Goal: Information Seeking & Learning: Learn about a topic

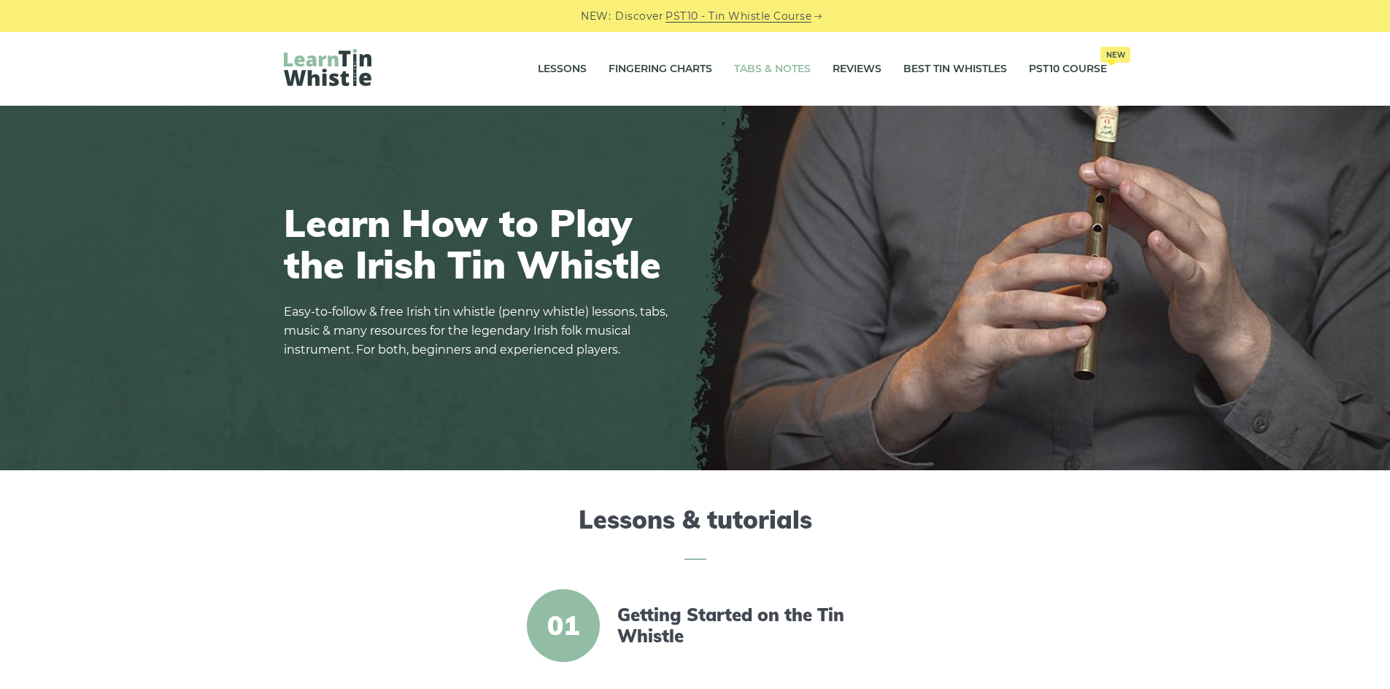
click at [797, 63] on link "Tabs & Notes" at bounding box center [772, 69] width 77 height 36
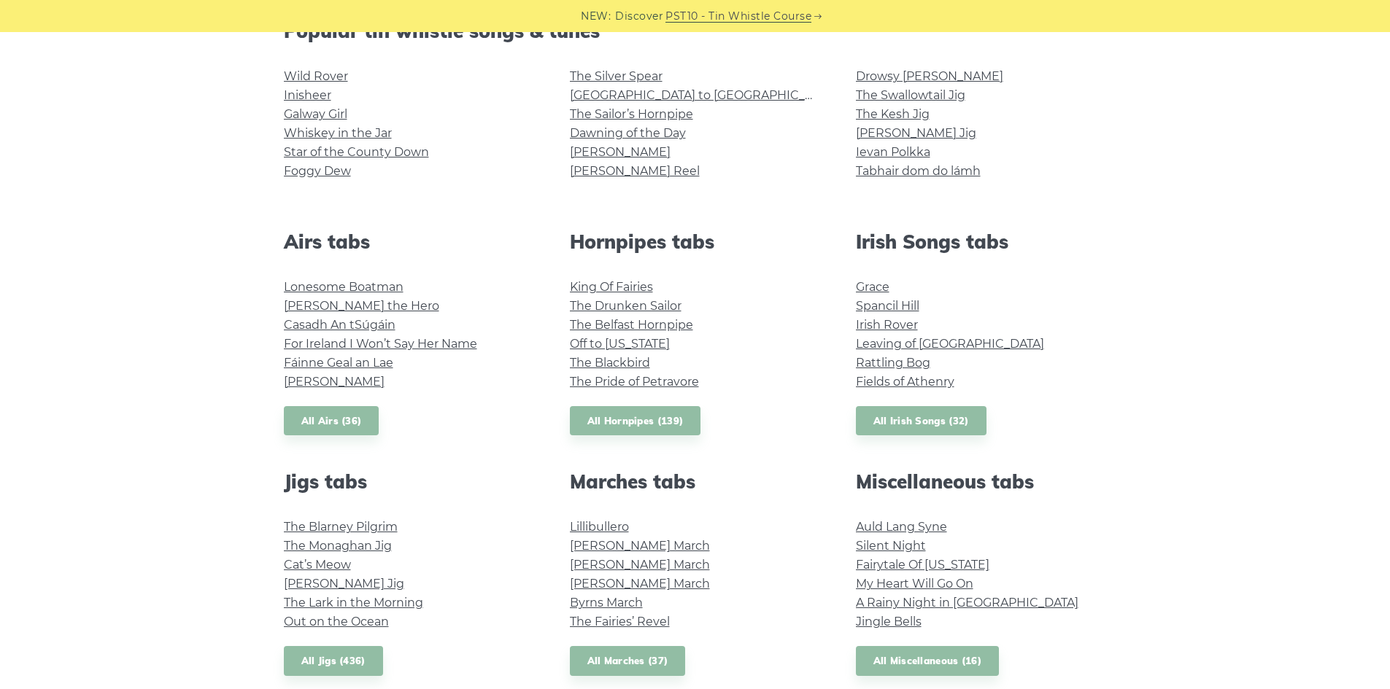
scroll to position [438, 0]
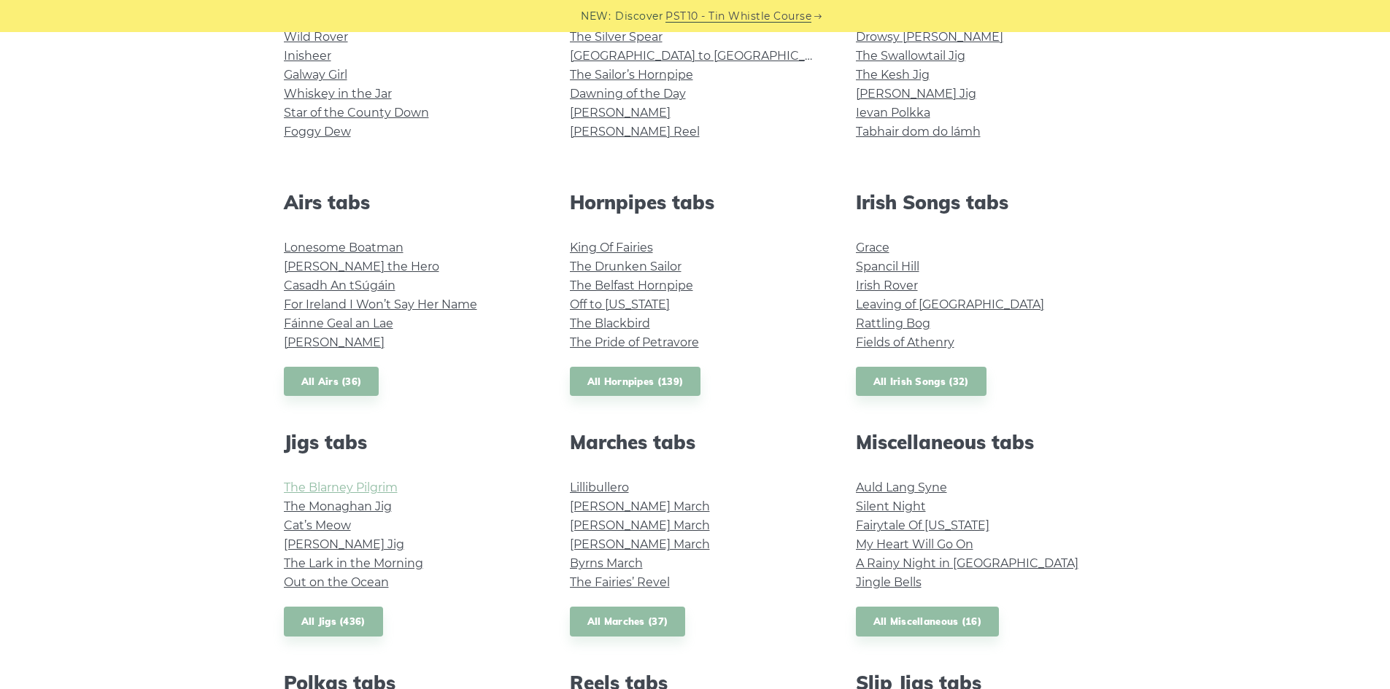
click at [312, 494] on link "The Blarney Pilgrim" at bounding box center [341, 488] width 114 height 14
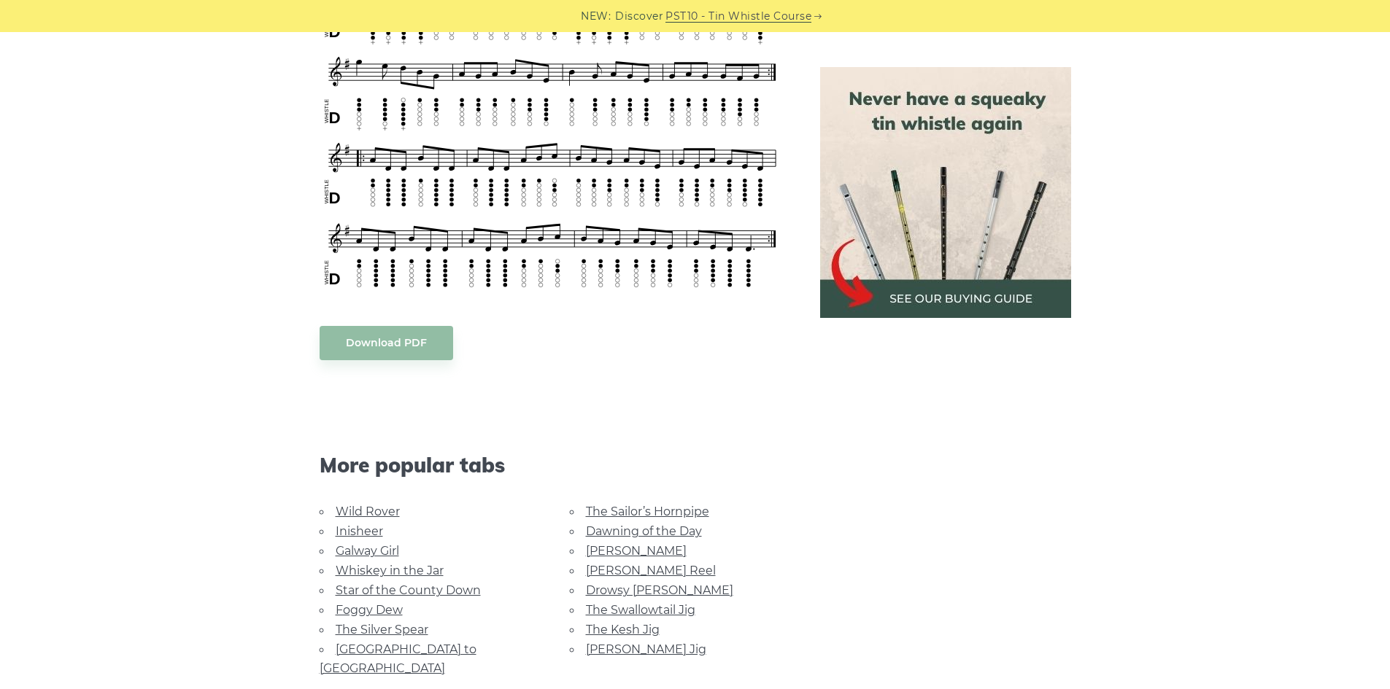
scroll to position [948, 0]
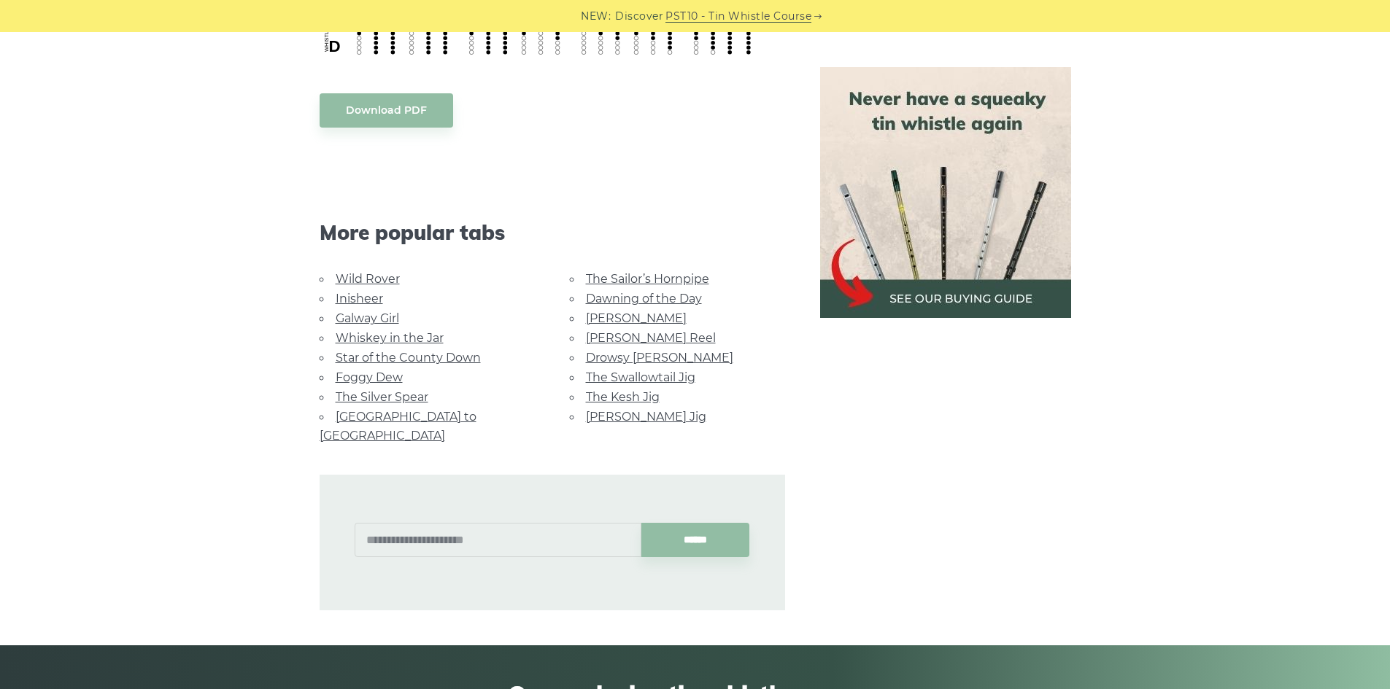
click at [627, 394] on link "The Kesh Jig" at bounding box center [623, 397] width 74 height 14
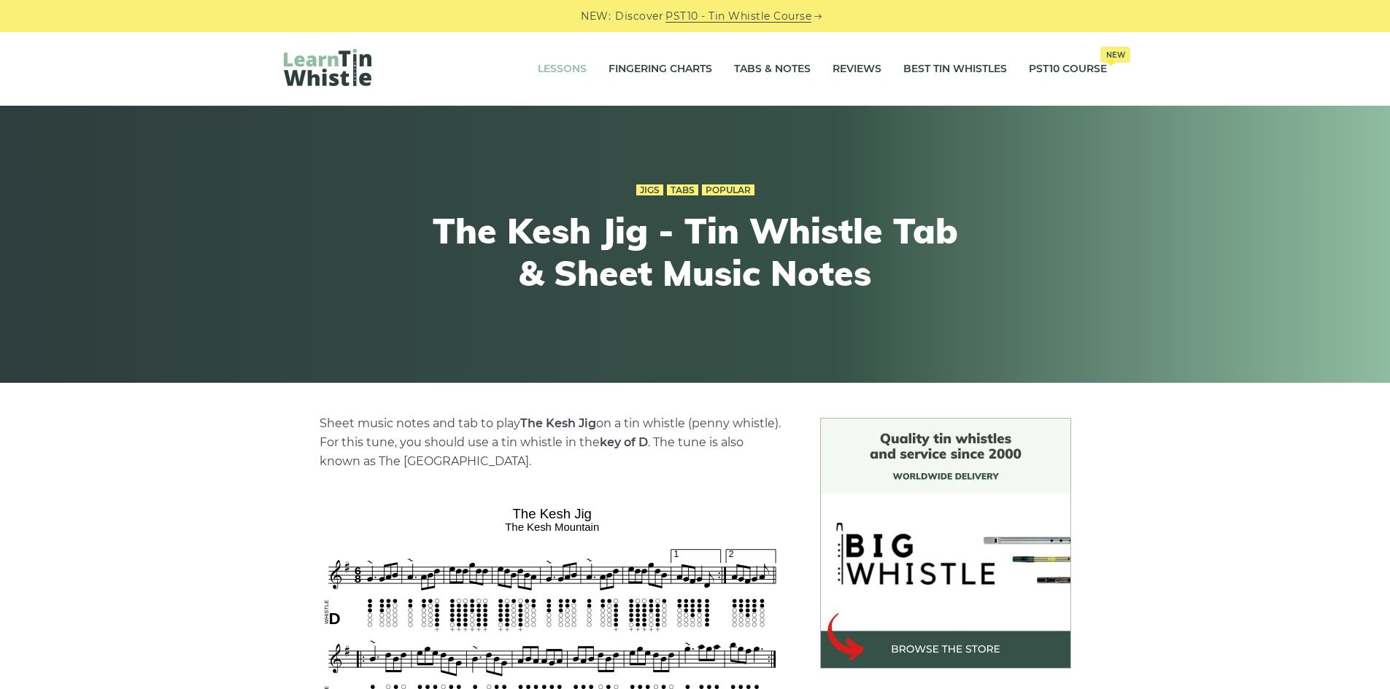
click at [571, 72] on link "Lessons" at bounding box center [562, 69] width 49 height 36
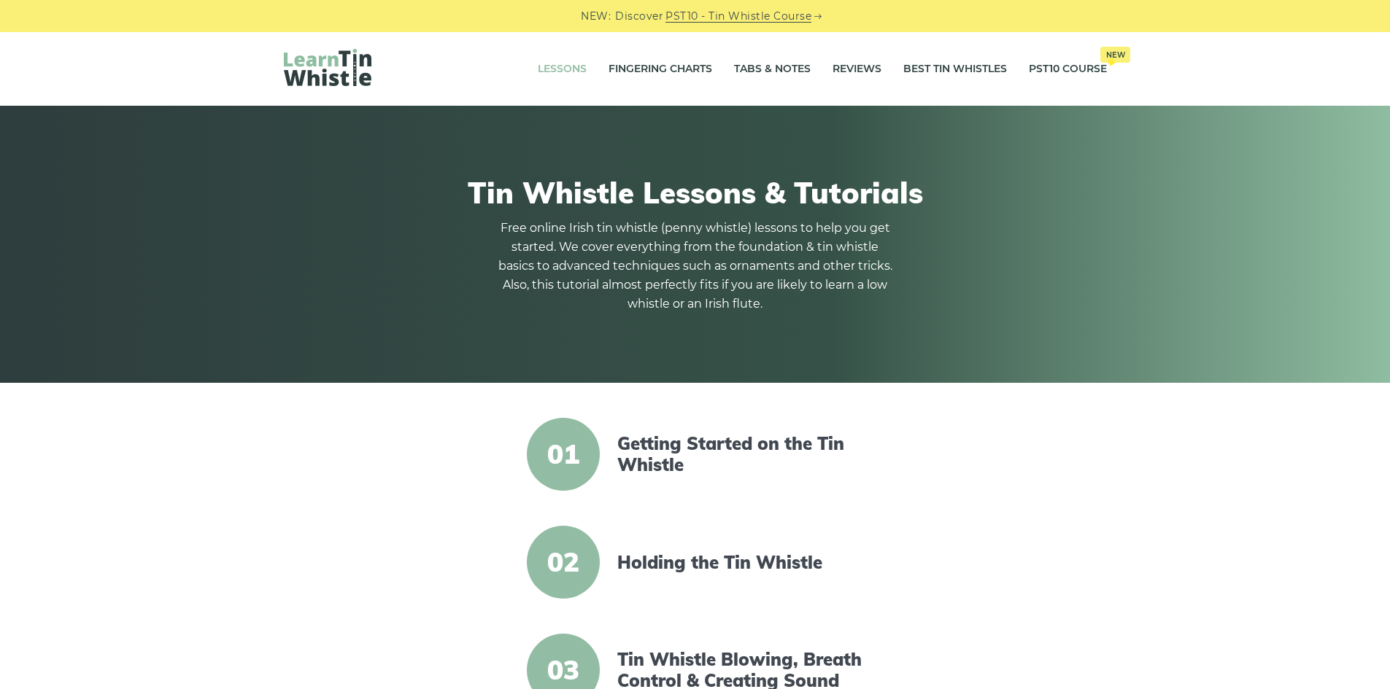
click at [576, 74] on link "Lessons" at bounding box center [562, 69] width 49 height 36
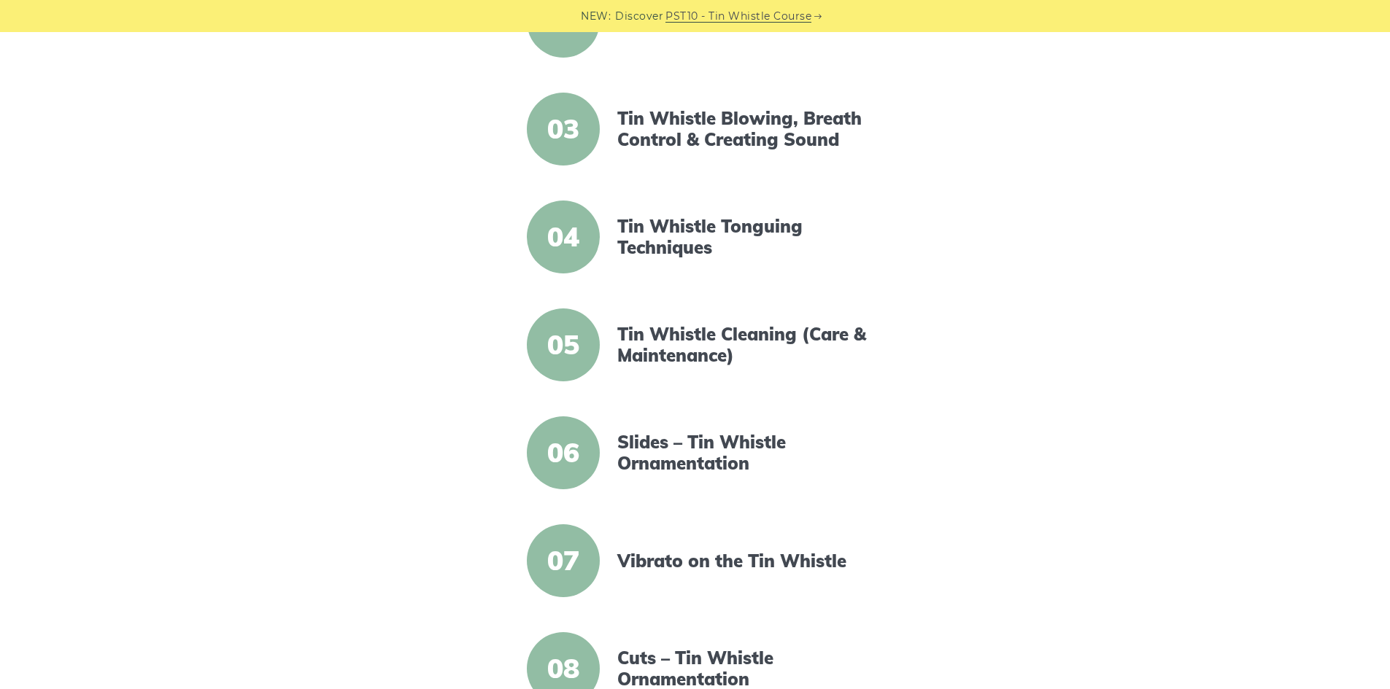
scroll to position [584, 0]
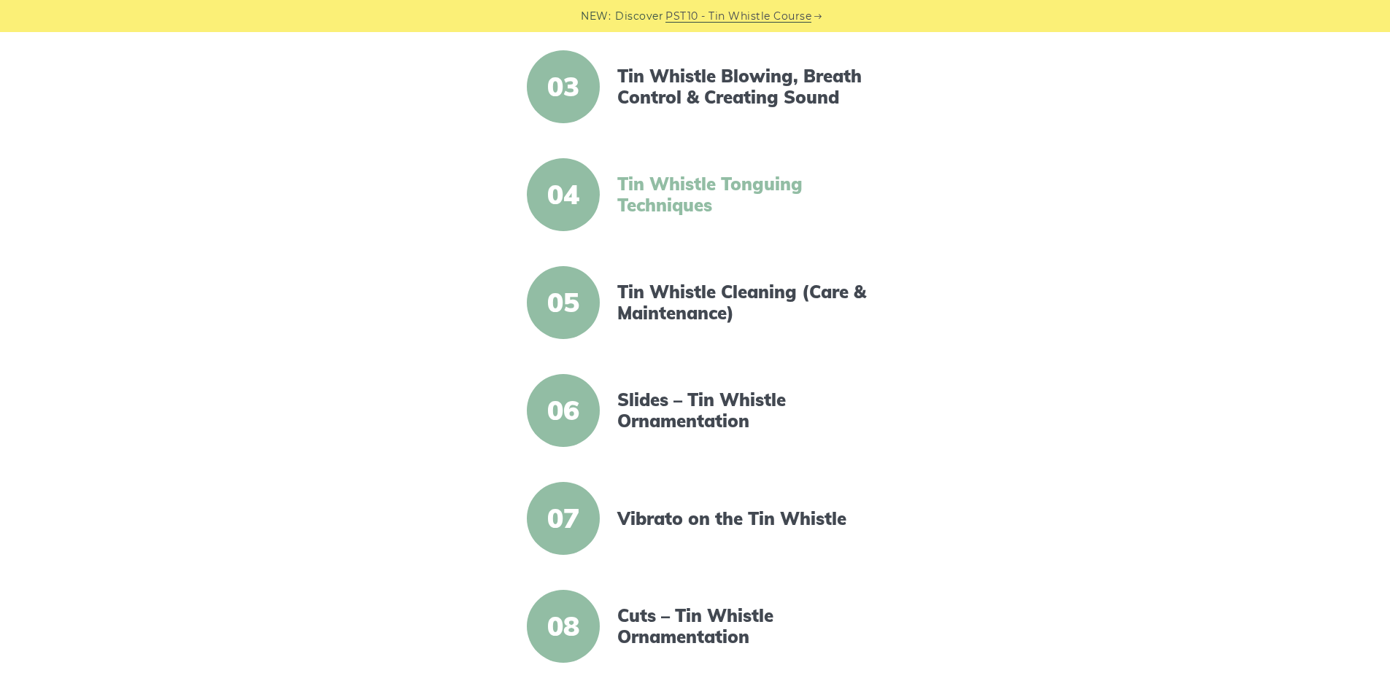
click at [706, 174] on article "04 Tin Whistle Tonguing Techniques" at bounding box center [695, 194] width 572 height 73
click at [706, 183] on link "Tin Whistle Tonguing Techniques" at bounding box center [742, 195] width 251 height 42
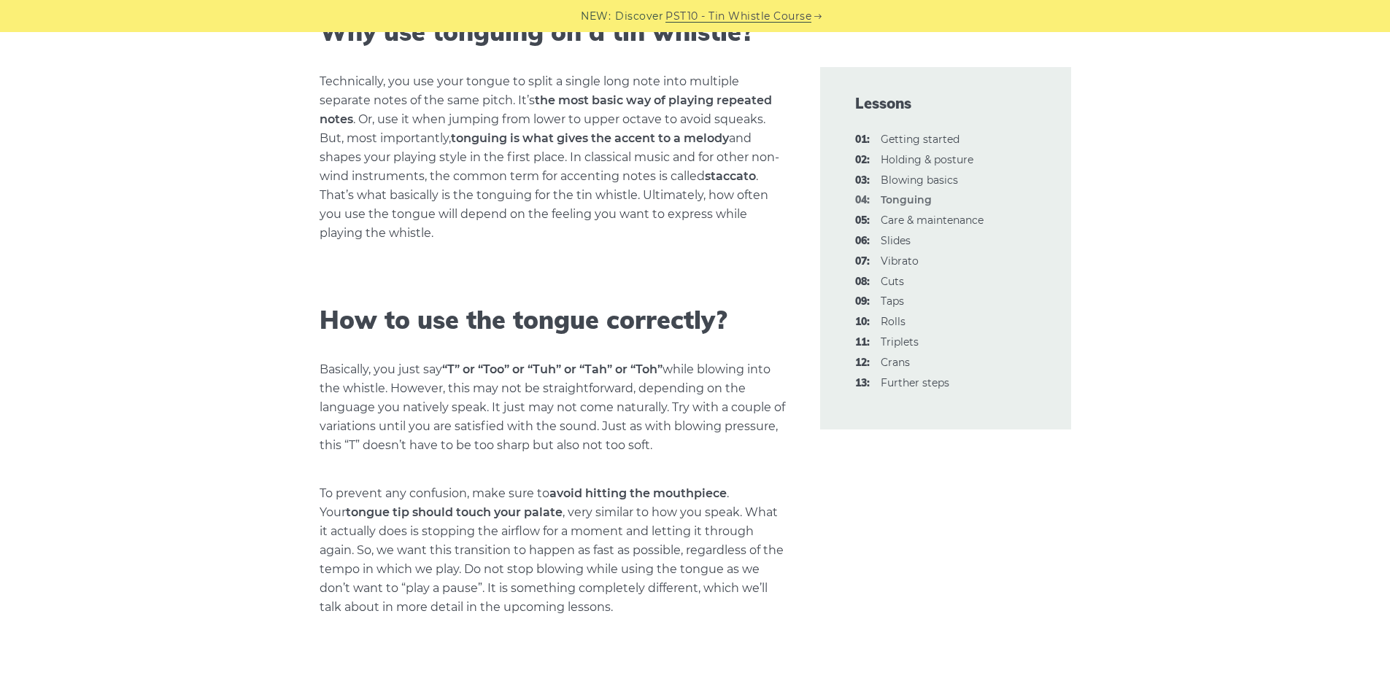
scroll to position [511, 0]
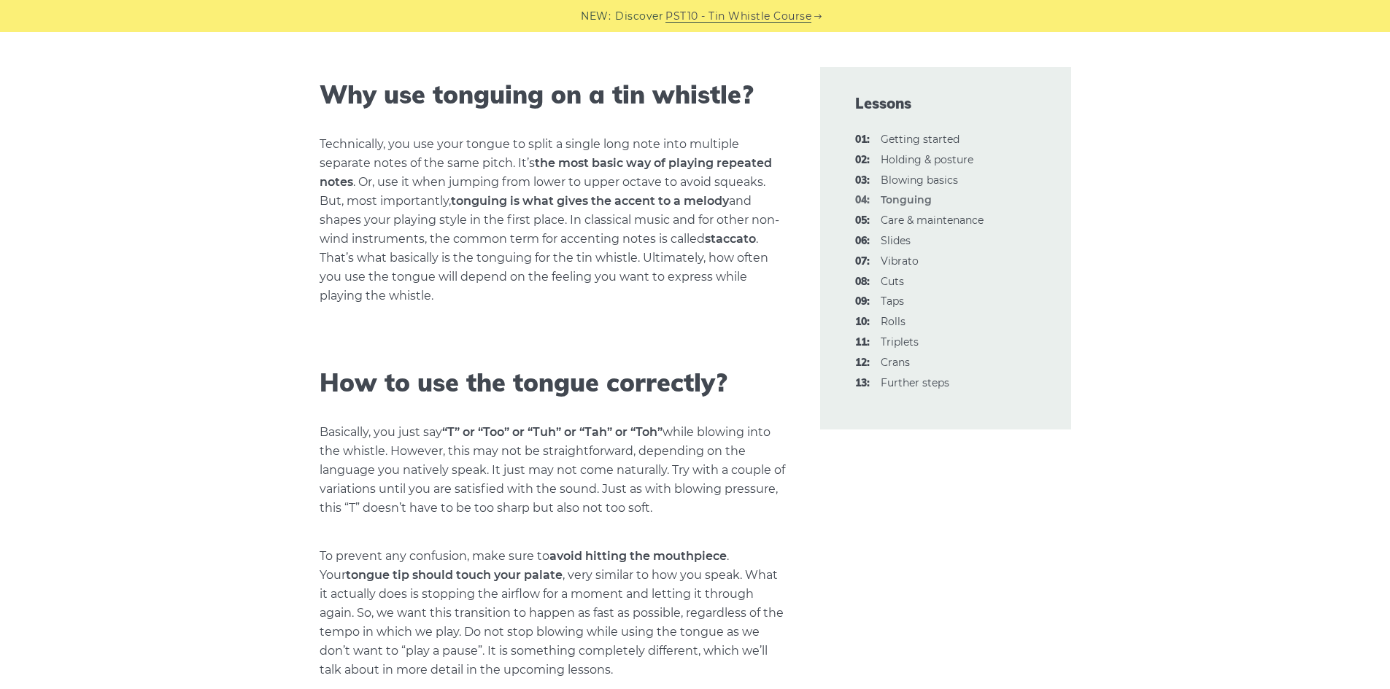
drag, startPoint x: 695, startPoint y: 403, endPoint x: 525, endPoint y: 339, distance: 181.5
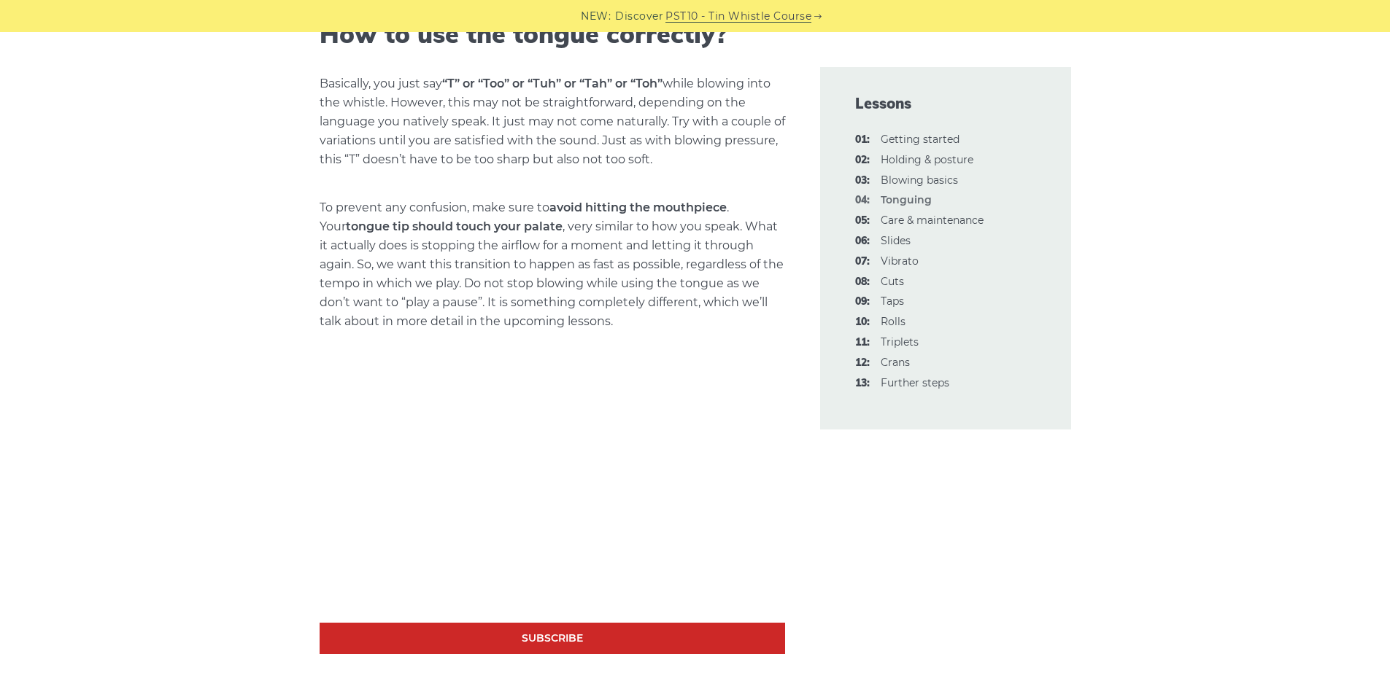
scroll to position [948, 0]
